Goal: Share content

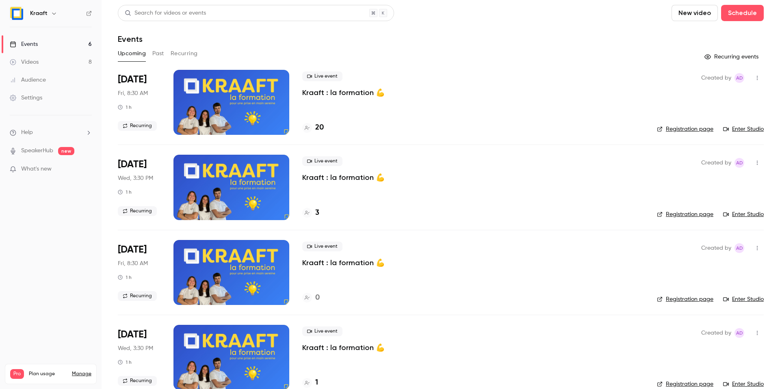
click at [326, 97] on p "Kraaft : la formation 💪" at bounding box center [343, 93] width 82 height 10
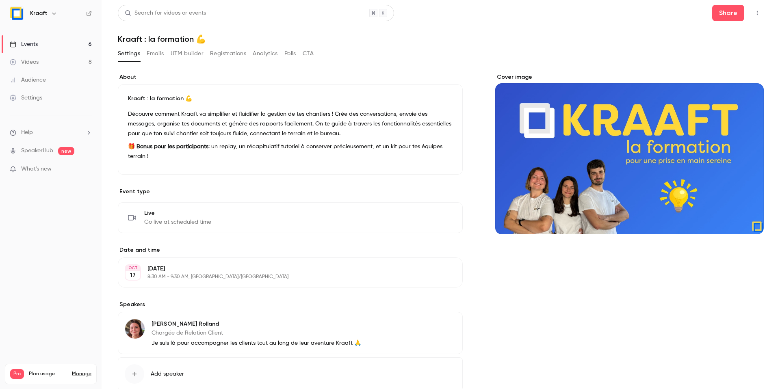
click at [154, 54] on button "Emails" at bounding box center [155, 53] width 17 height 13
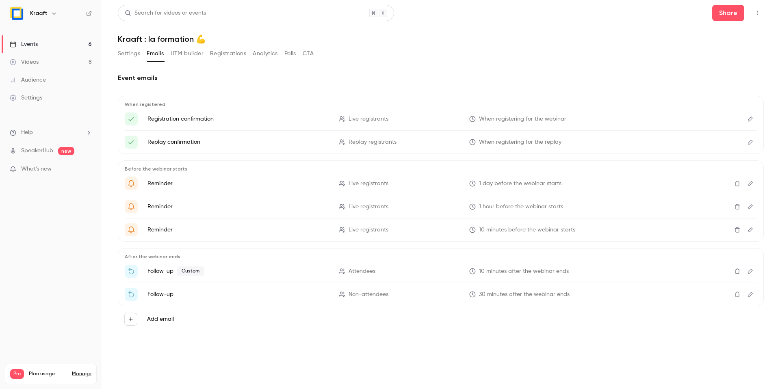
click at [130, 54] on button "Settings" at bounding box center [129, 53] width 22 height 13
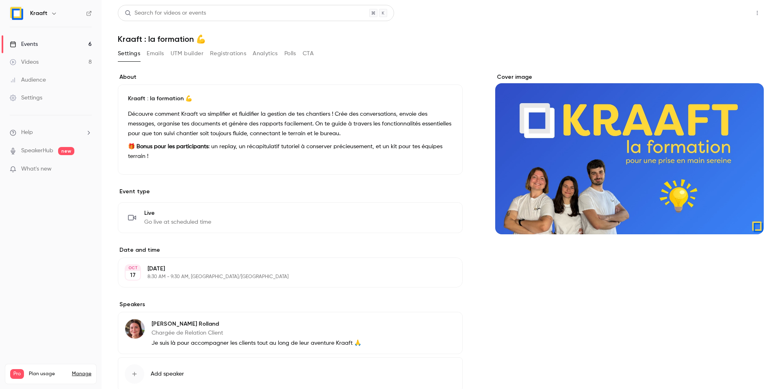
click at [715, 8] on button "Share" at bounding box center [728, 13] width 32 height 16
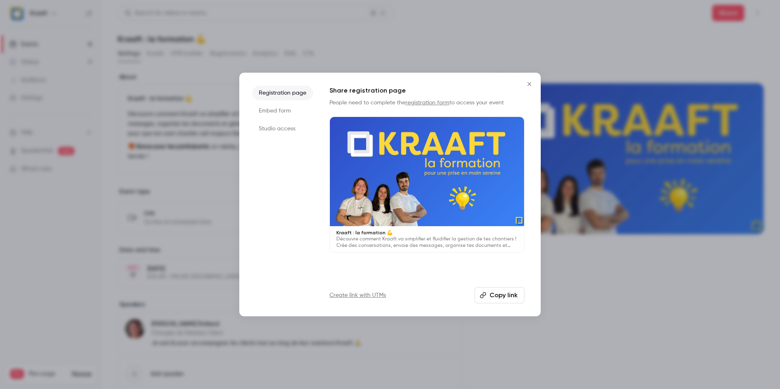
click at [507, 293] on button "Copy link" at bounding box center [499, 295] width 50 height 16
click at [527, 86] on icon "Close" at bounding box center [529, 84] width 10 height 6
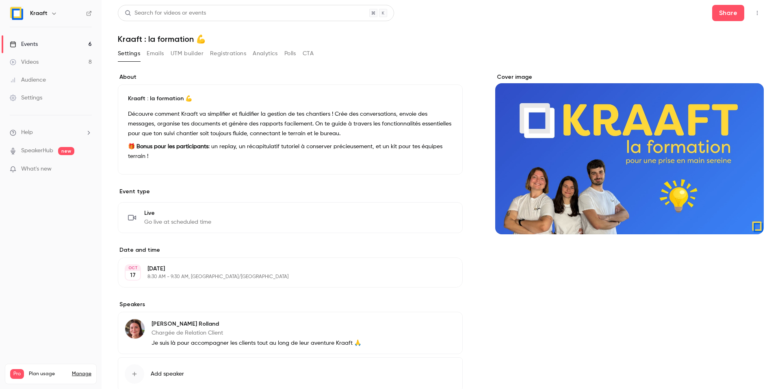
click at [64, 43] on link "Events 6" at bounding box center [51, 44] width 102 height 18
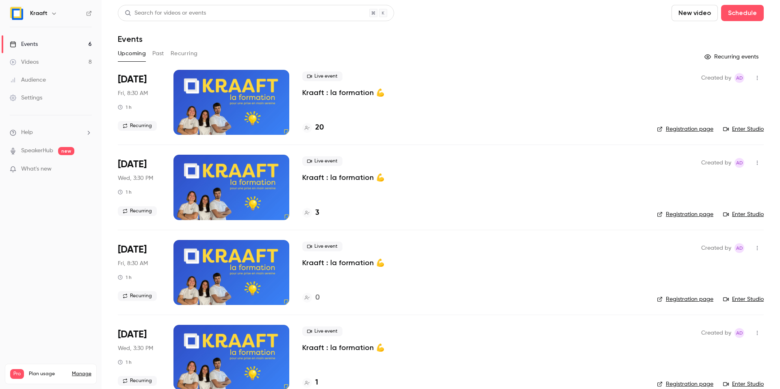
click at [155, 50] on button "Past" at bounding box center [158, 53] width 12 height 13
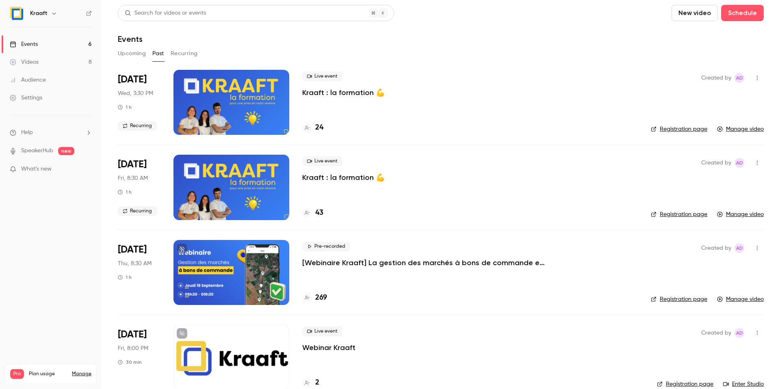
click at [306, 90] on p "Kraaft : la formation 💪" at bounding box center [343, 93] width 82 height 10
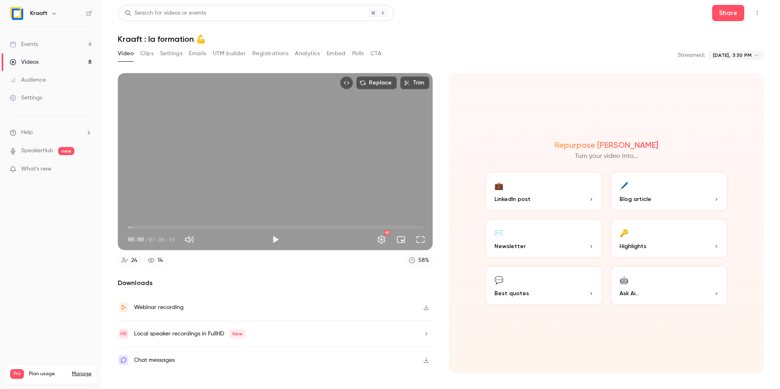
click at [759, 12] on icon "Top Bar Actions" at bounding box center [757, 13] width 6 height 6
click at [619, 62] on div at bounding box center [390, 194] width 780 height 389
click at [215, 316] on div "Webinar recording" at bounding box center [275, 307] width 315 height 26
click at [166, 363] on div "Chat messages" at bounding box center [154, 360] width 41 height 10
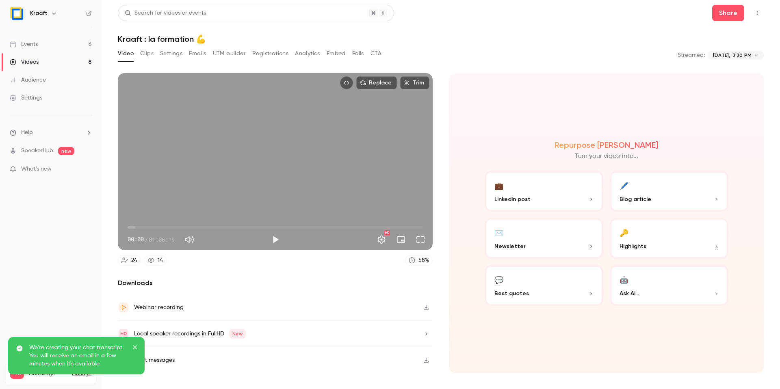
click at [135, 348] on icon "close" at bounding box center [135, 347] width 6 height 6
